Goal: Information Seeking & Learning: Learn about a topic

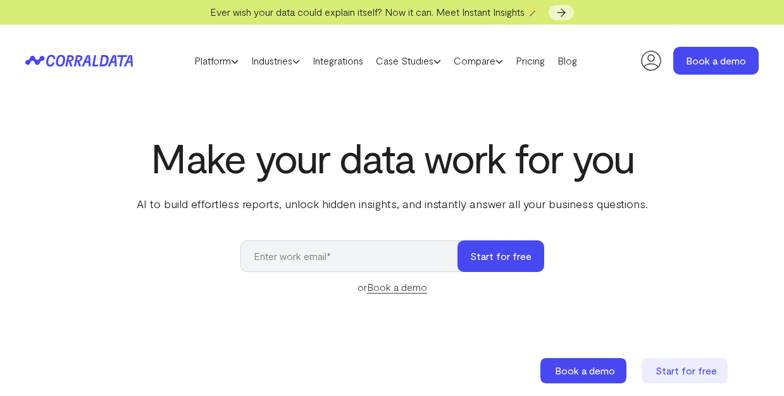
click at [317, 255] on input "email" at bounding box center [356, 257] width 230 height 32
click at [671, 378] on icon at bounding box center [685, 370] width 86 height 25
click at [541, 60] on link "Pricing" at bounding box center [531, 60] width 42 height 19
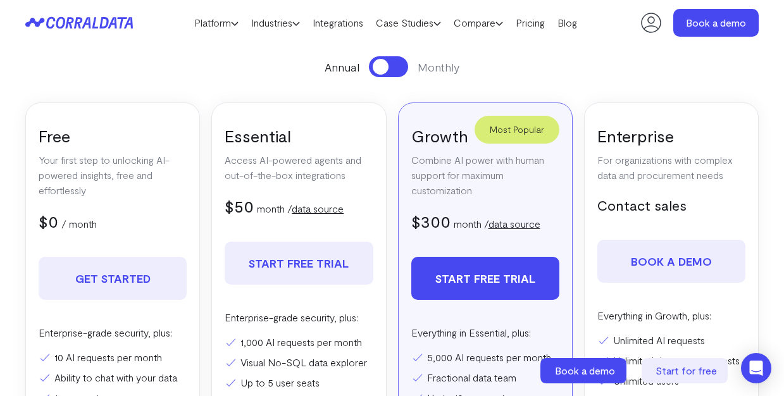
scroll to position [9, 0]
